Goal: Information Seeking & Learning: Learn about a topic

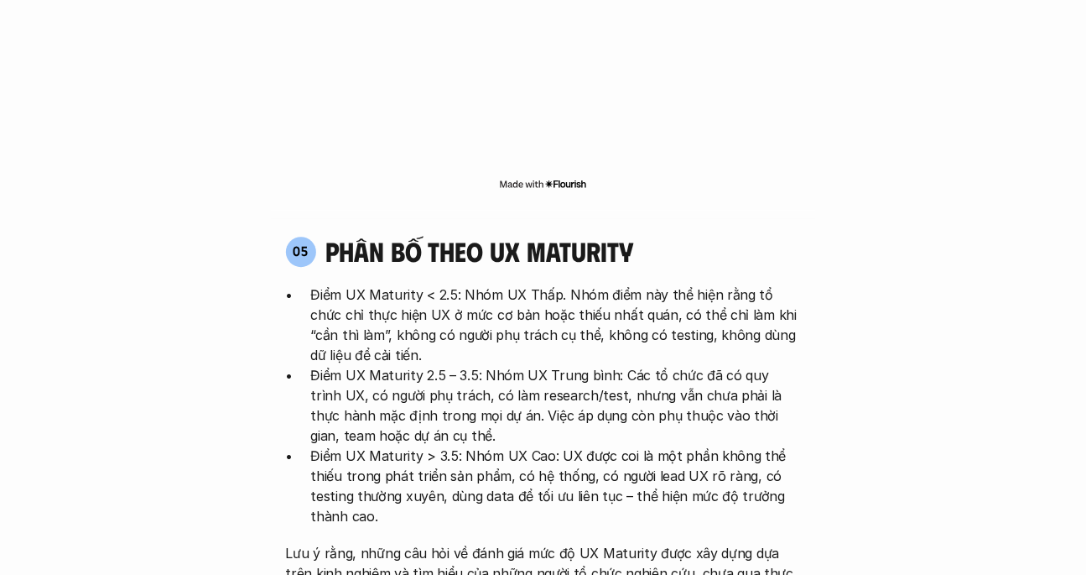
scroll to position [4164, 0]
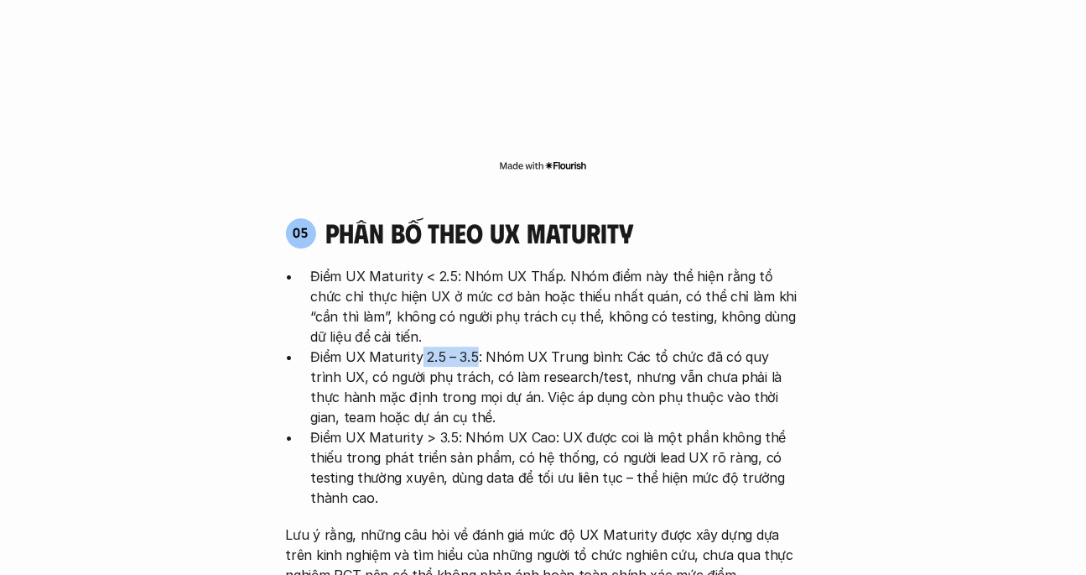
drag, startPoint x: 419, startPoint y: 276, endPoint x: 476, endPoint y: 269, distance: 57.4
click at [476, 346] on p "Điểm UX Maturity 2.5 – 3.5: Nhóm UX Trung bình: Các tổ chức đã có quy trình UX,…" at bounding box center [556, 386] width 490 height 81
click at [700, 427] on p "Điểm UX Maturity > 3.5: Nhóm UX Cao: UX được coi là một phần không thể thiếu tr…" at bounding box center [556, 467] width 490 height 81
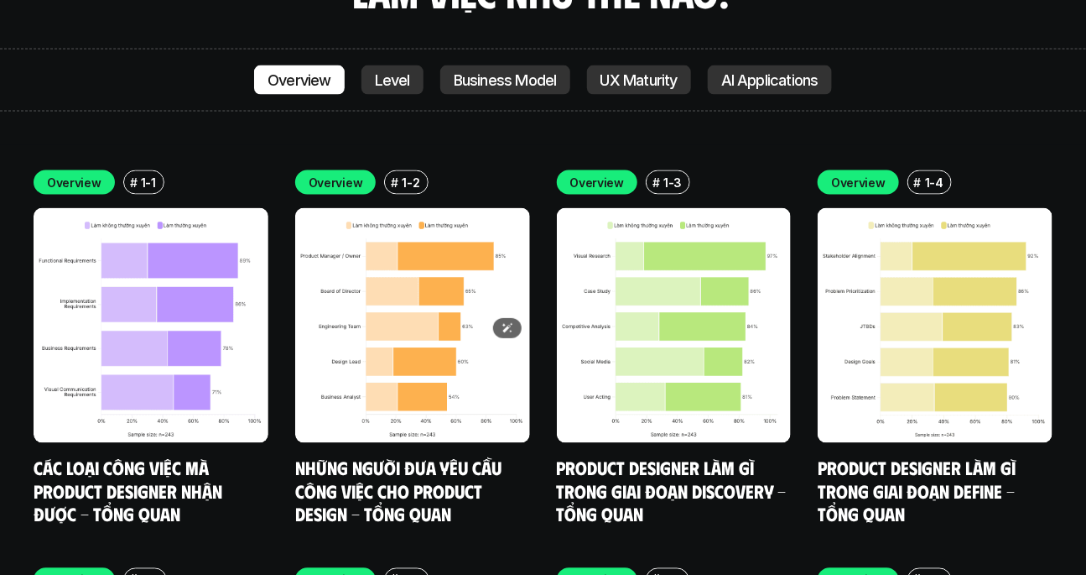
scroll to position [5779, 0]
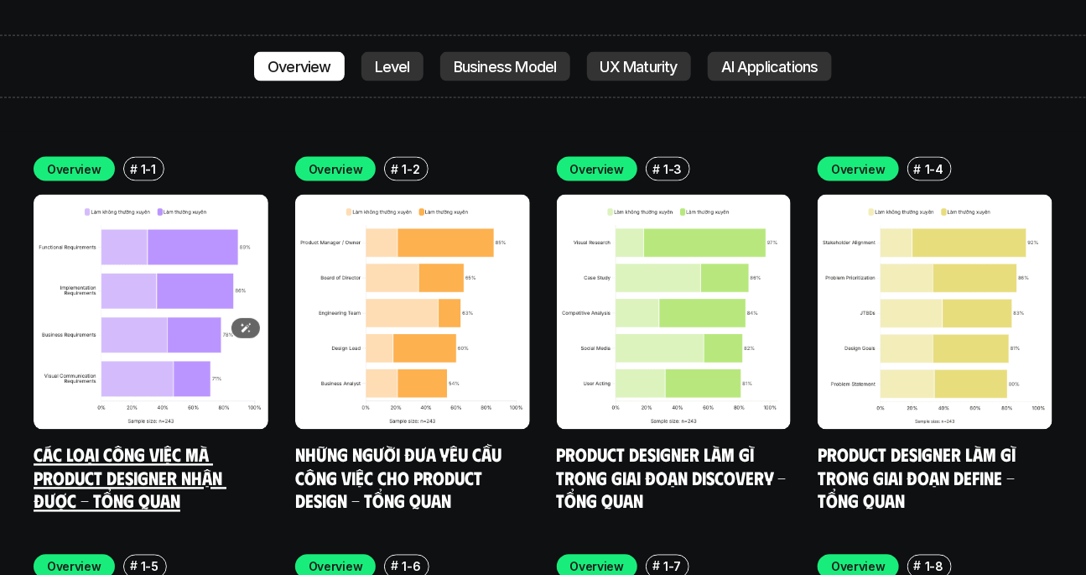
click at [169, 255] on img at bounding box center [151, 312] width 235 height 235
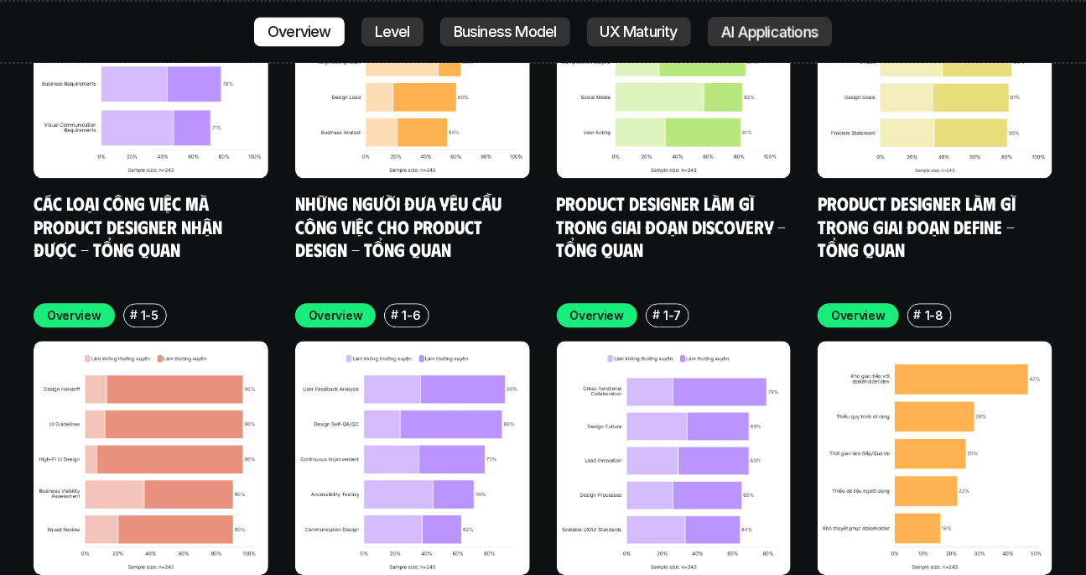
scroll to position [6146, 0]
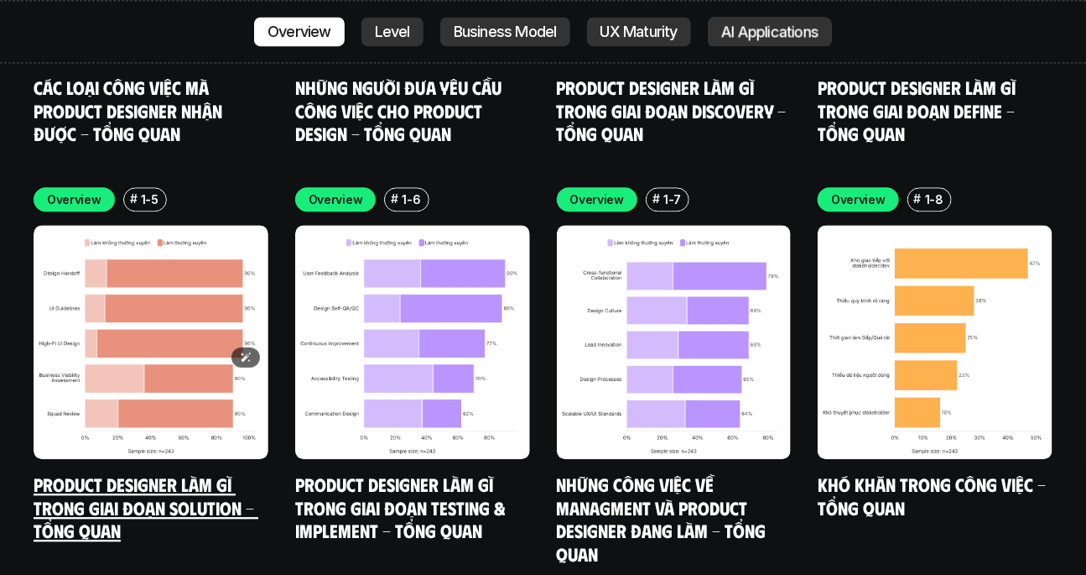
click at [145, 300] on img at bounding box center [151, 342] width 235 height 235
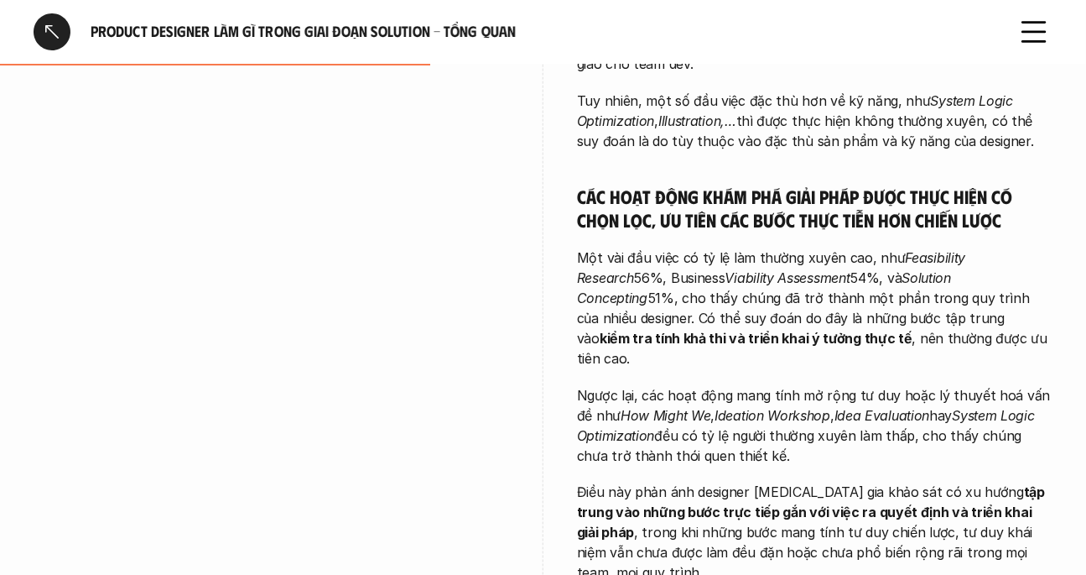
scroll to position [712, 0]
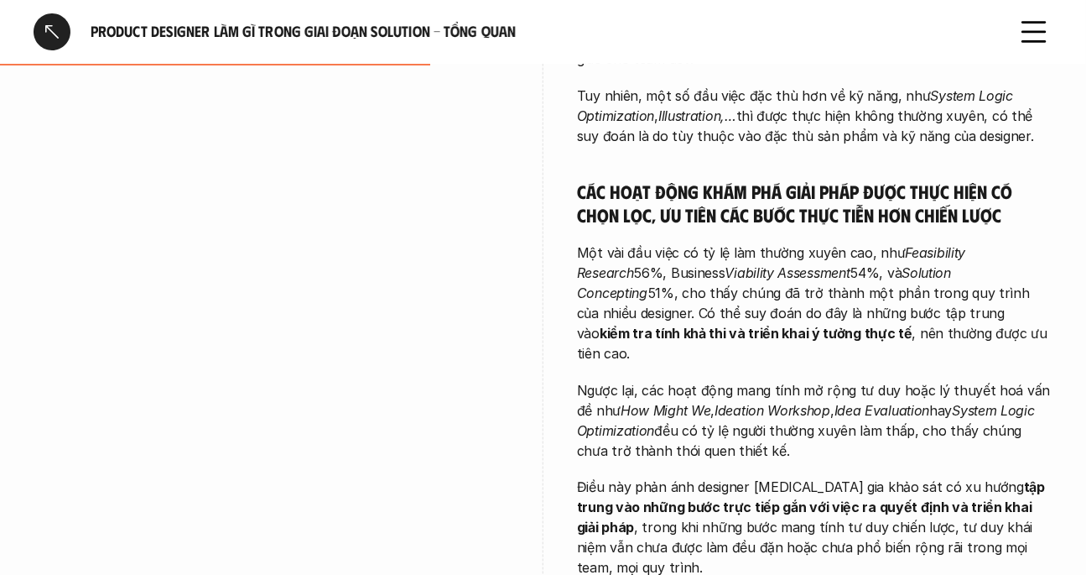
click at [49, 32] on div at bounding box center [52, 31] width 37 height 37
